Goal: Transaction & Acquisition: Purchase product/service

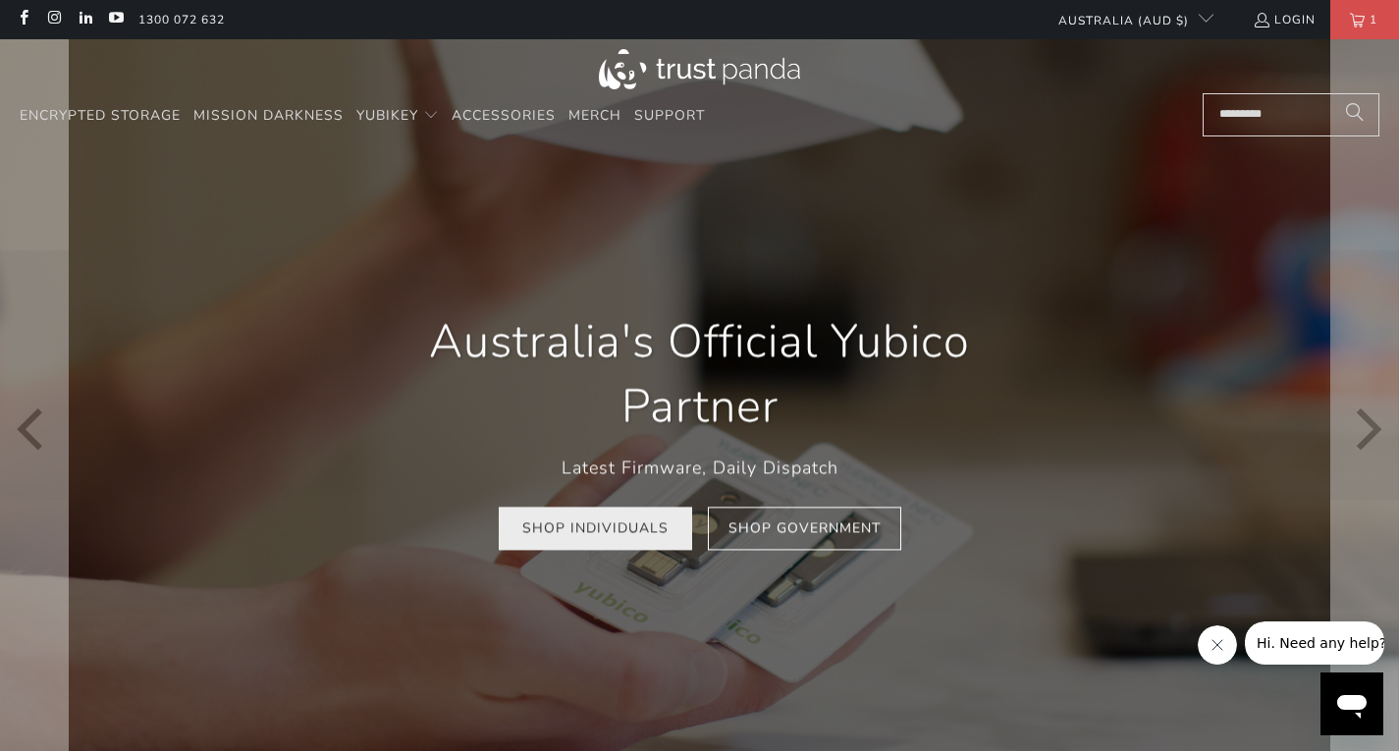
click at [559, 506] on link "Shop Individuals" at bounding box center [595, 528] width 193 height 44
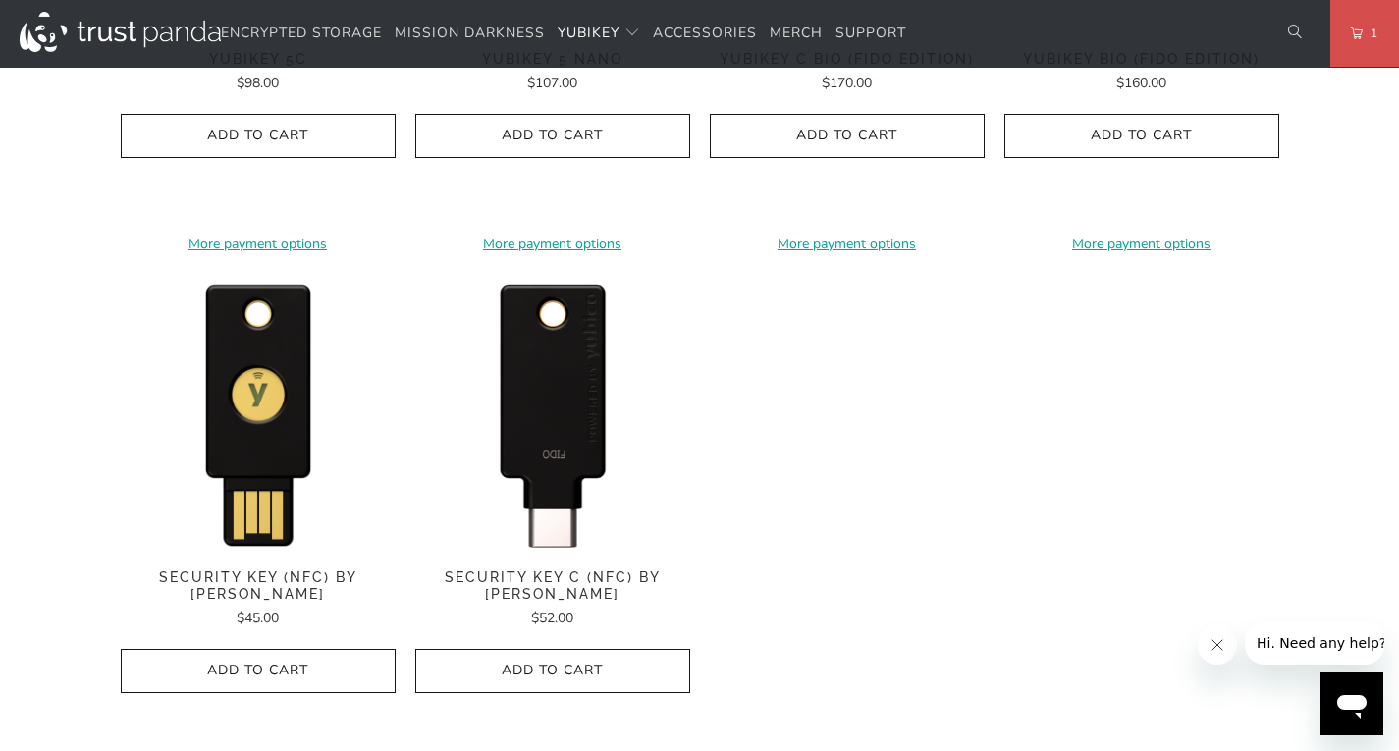
scroll to position [1903, 0]
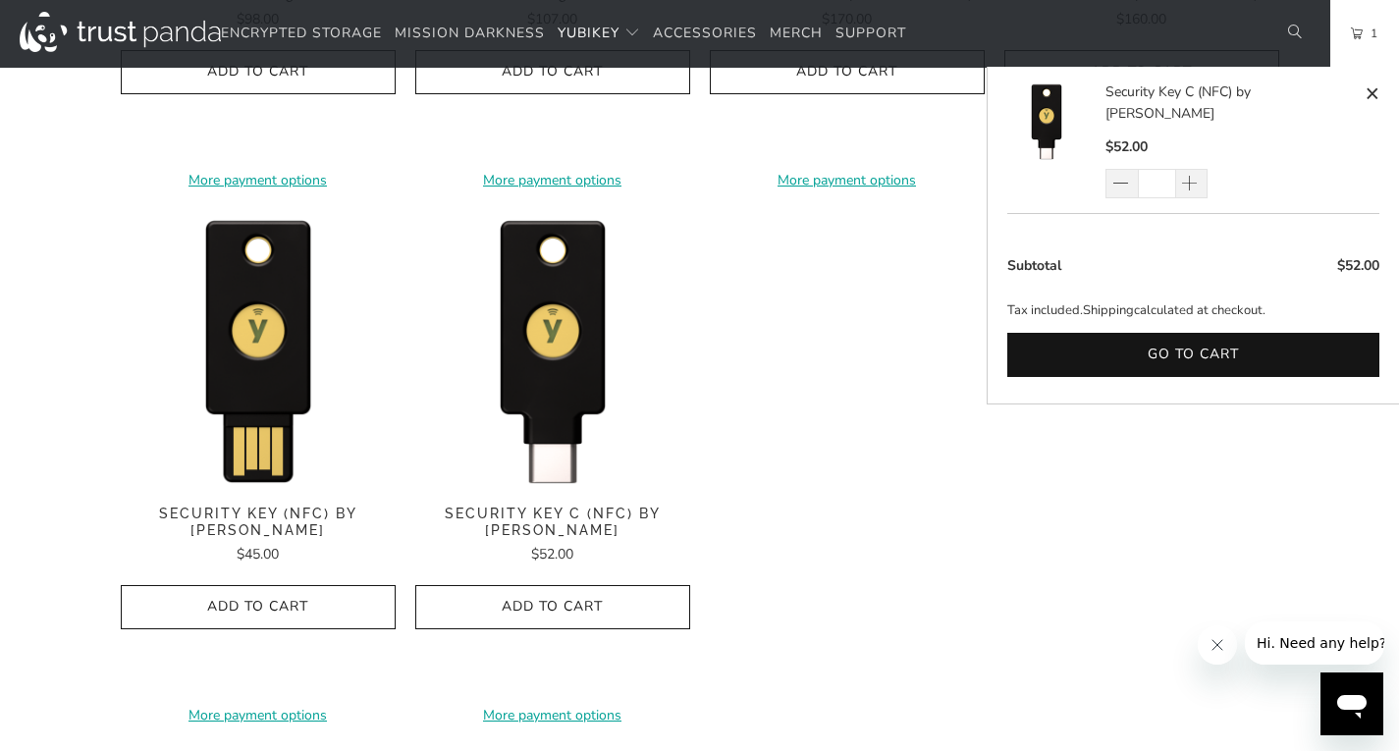
click at [1374, 85] on span at bounding box center [1371, 93] width 15 height 25
type input "*"
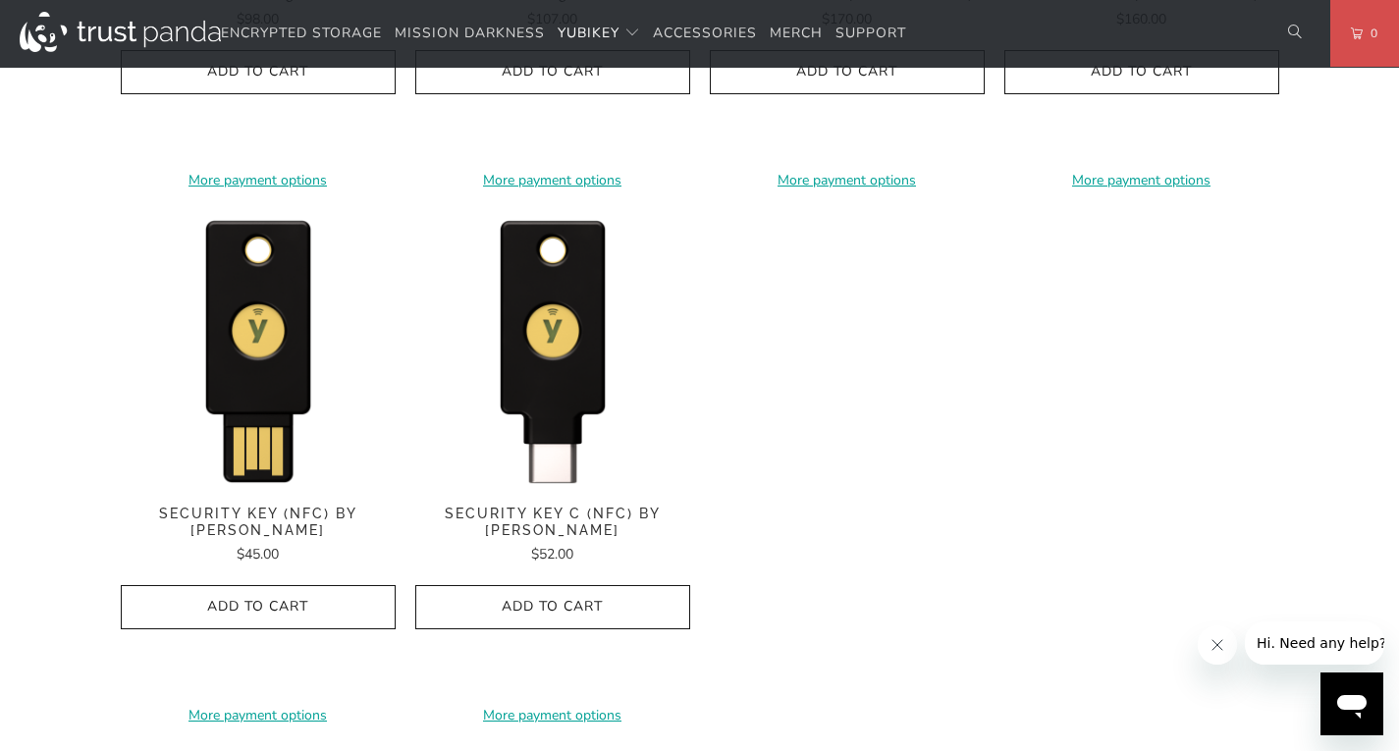
click at [327, 515] on span "Security Key (NFC) by Yubico" at bounding box center [258, 521] width 275 height 33
click at [586, 517] on span "Security Key C (NFC) by [PERSON_NAME]" at bounding box center [552, 521] width 275 height 33
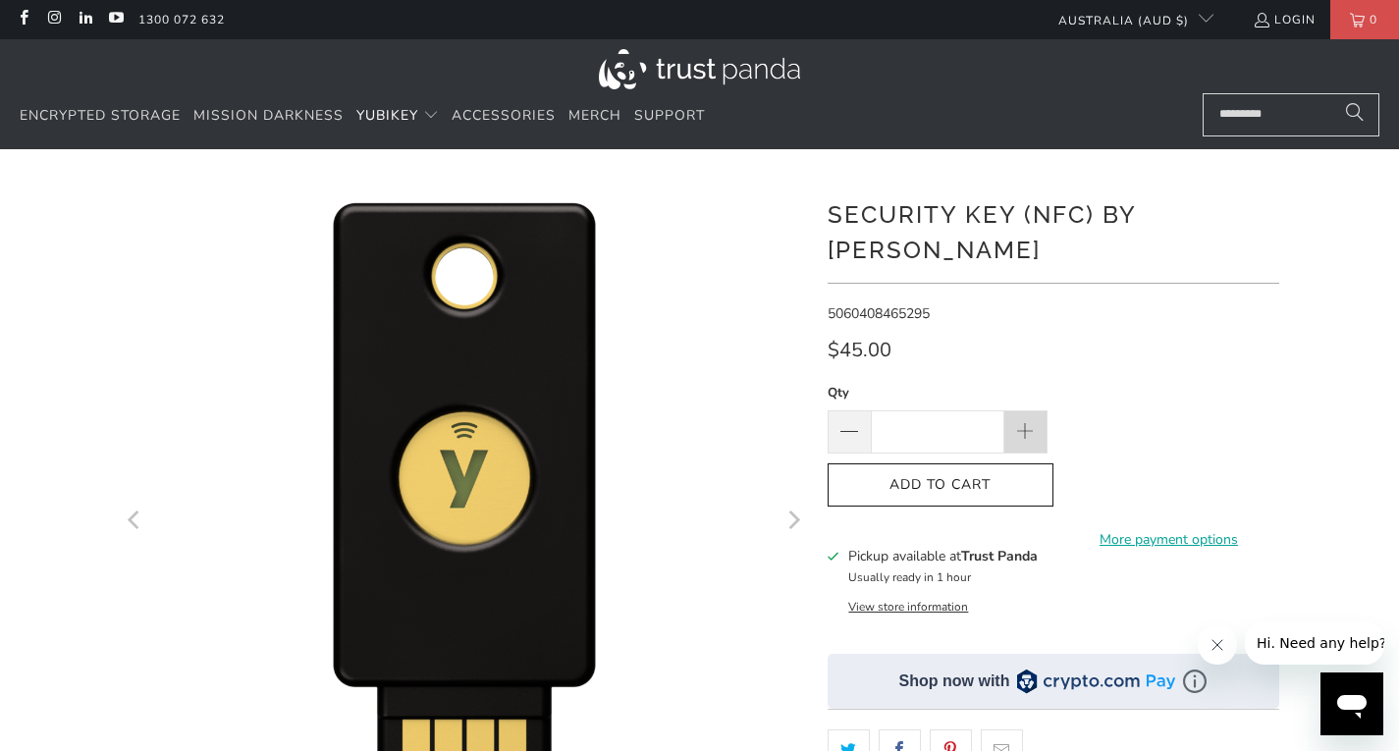
click at [1013, 410] on span at bounding box center [1025, 431] width 43 height 43
click at [836, 410] on span at bounding box center [848, 431] width 43 height 43
type input "*"
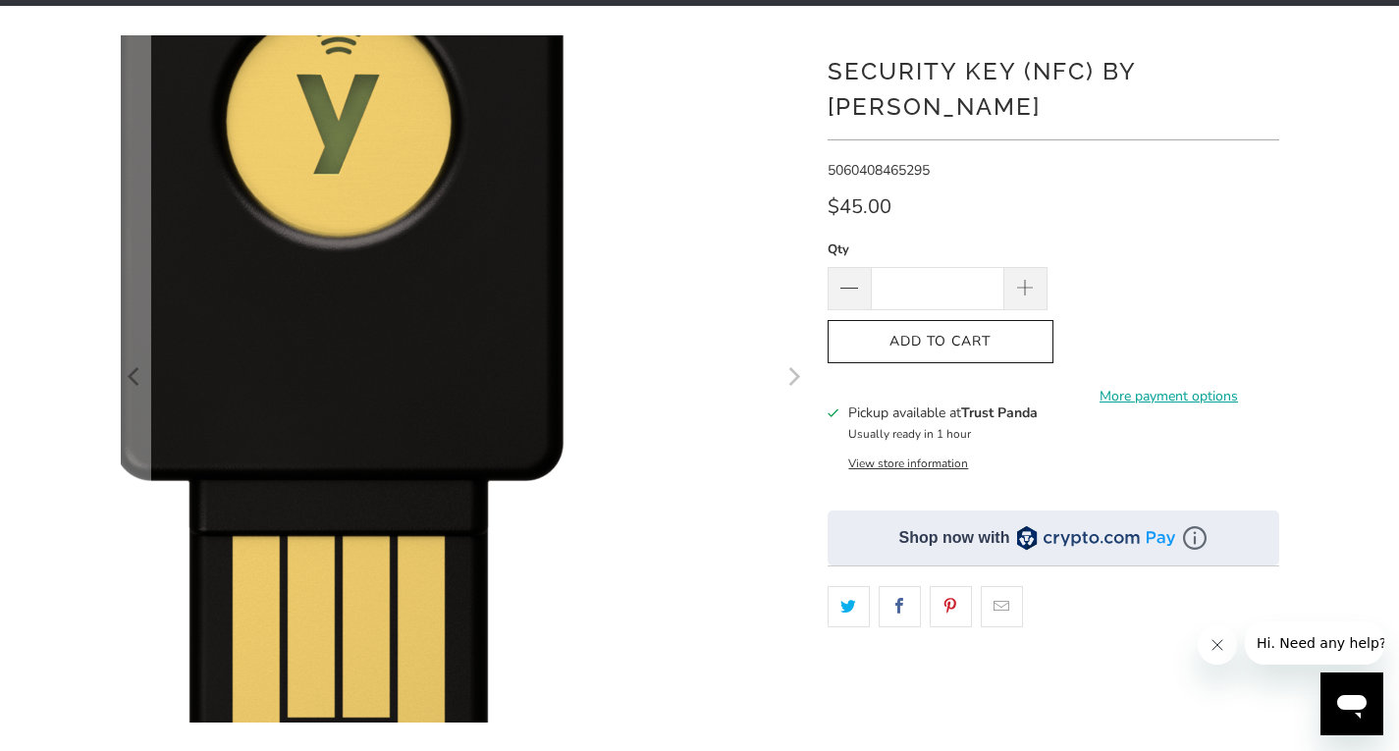
scroll to position [160, 0]
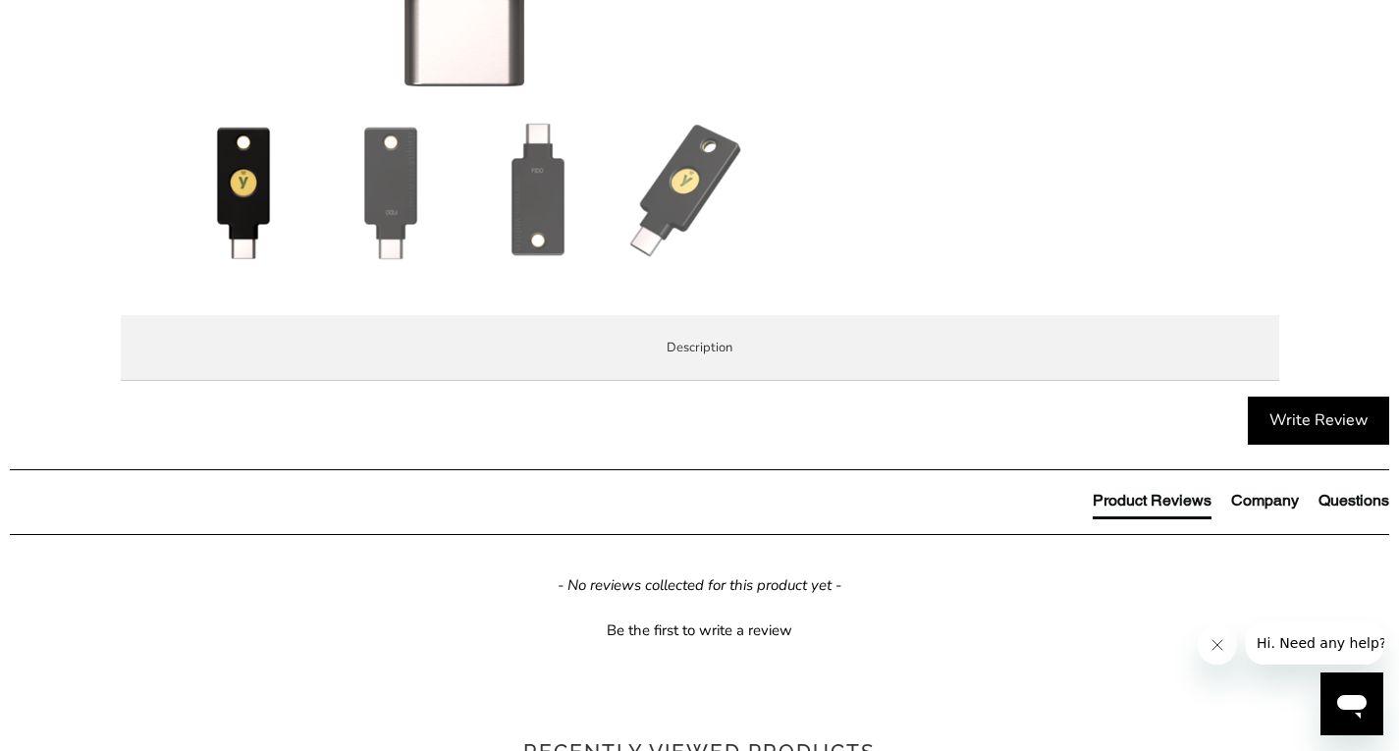
scroll to position [778, 0]
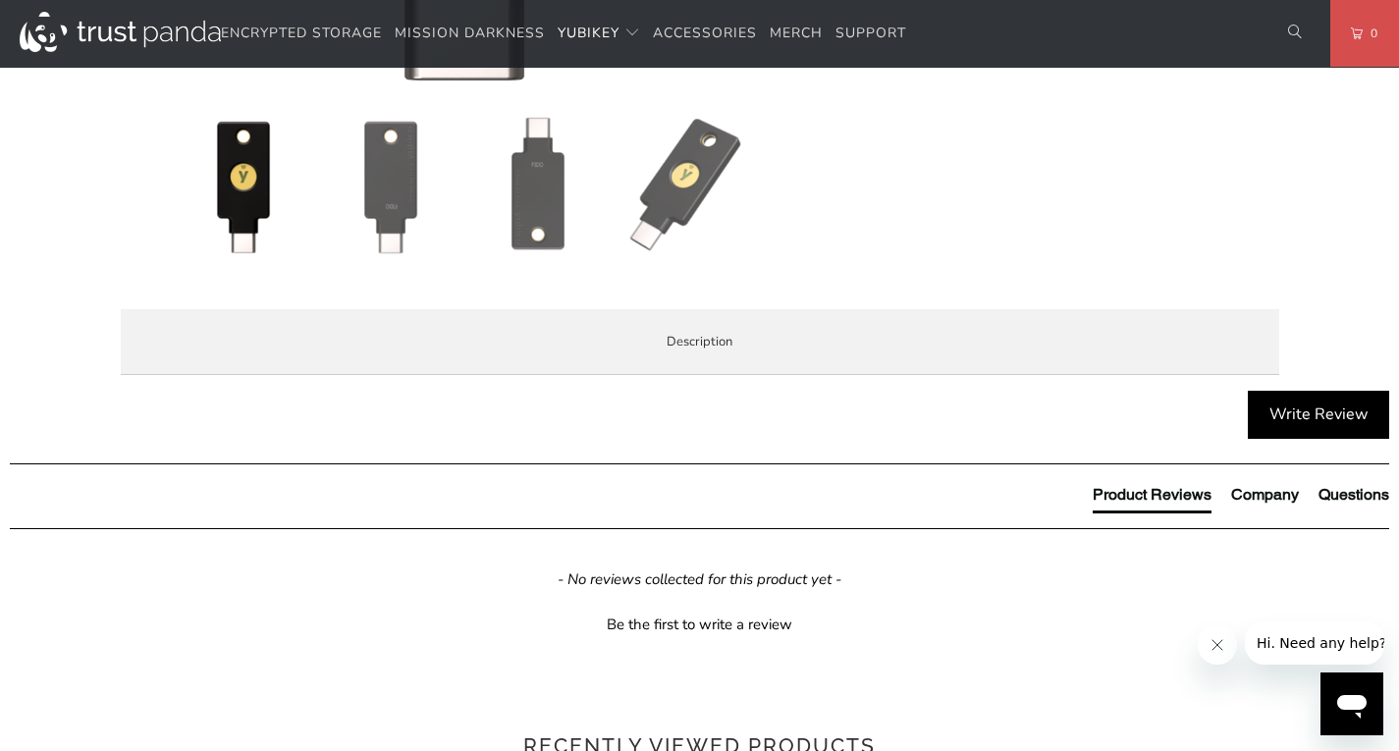
click at [0, 0] on span "Local Service & Support" at bounding box center [0, 0] width 0 height 0
click at [0, 0] on p "When you buy your YubiKey at Trust Panda, you're not just buying from Australia…" at bounding box center [0, 0] width 0 height 0
click at [0, 0] on li "Specifications" at bounding box center [0, 0] width 0 height 0
click at [0, 0] on span "Overview" at bounding box center [0, 0] width 0 height 0
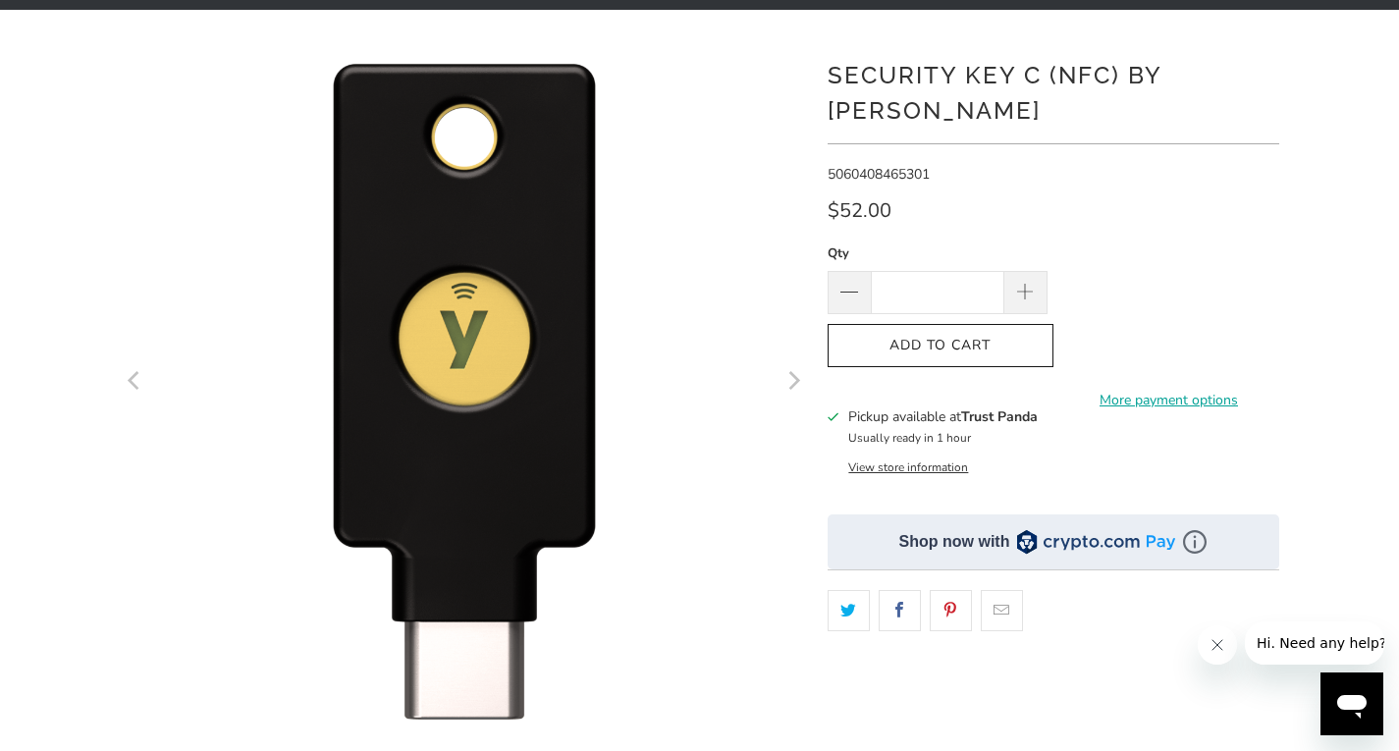
scroll to position [130, 0]
